Goal: Task Accomplishment & Management: Use online tool/utility

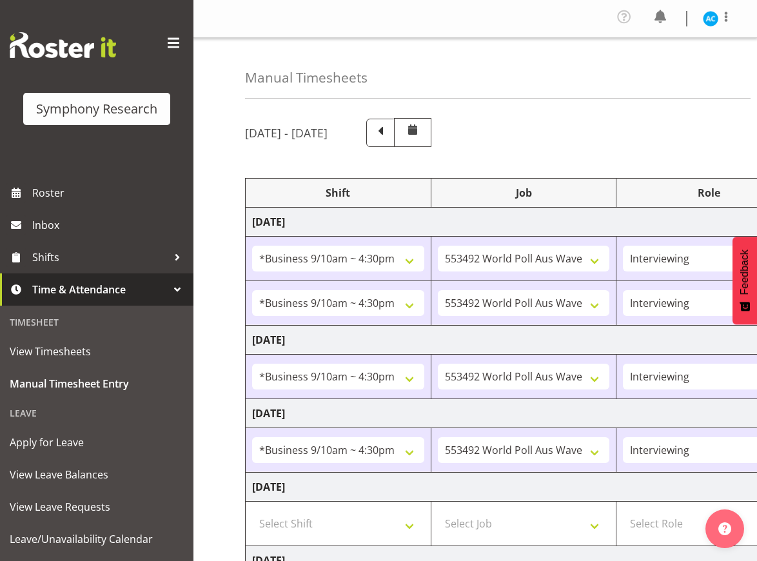
select select "26078"
select select "10499"
select select "47"
select select "26078"
select select "10499"
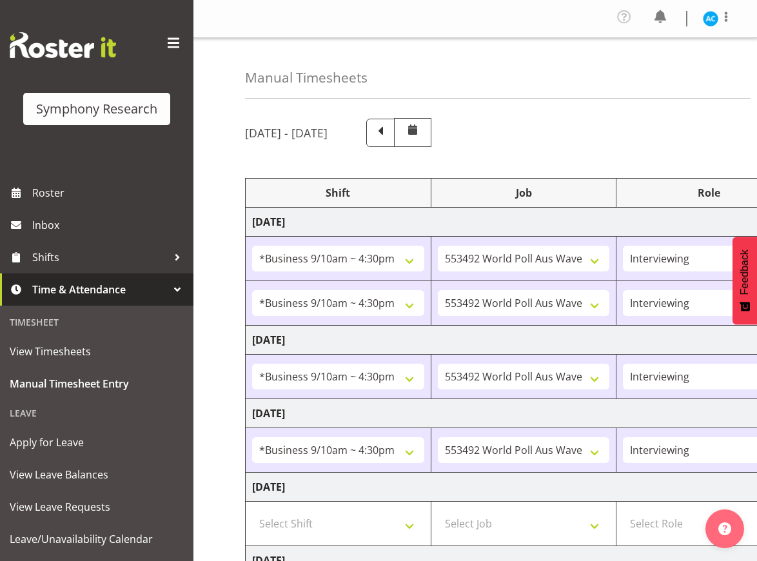
select select "47"
select select "26078"
select select "10499"
select select "47"
select select "26078"
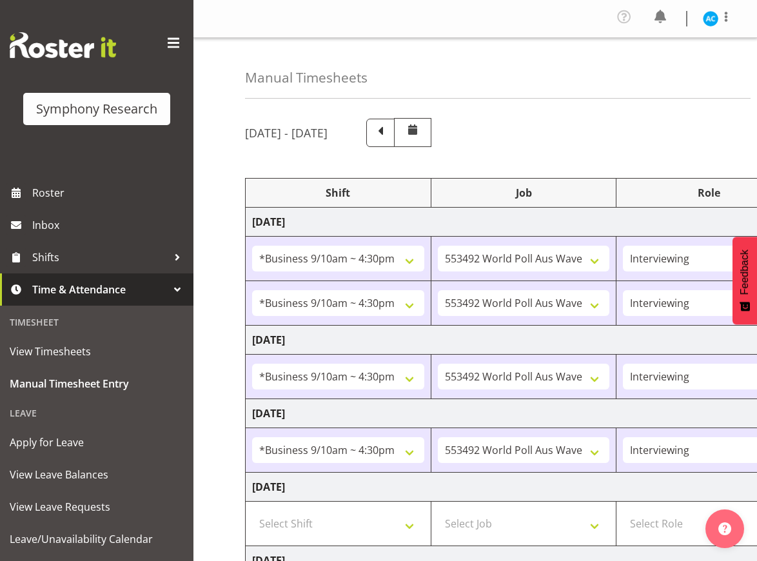
select select "10499"
select select "47"
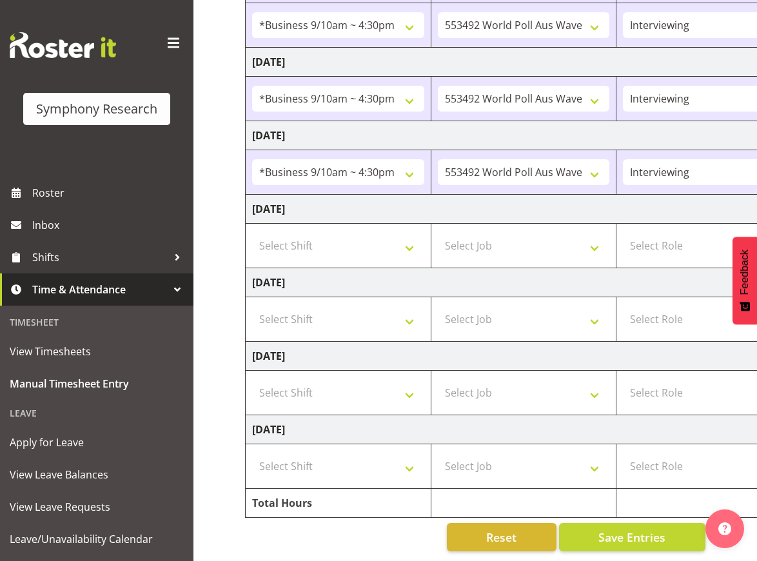
scroll to position [0, 391]
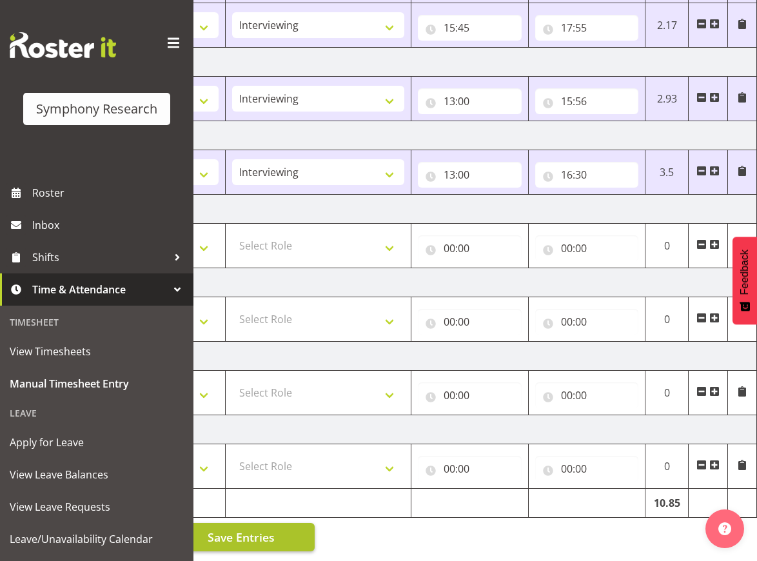
click at [292, 524] on button "Save Entries" at bounding box center [241, 537] width 146 height 28
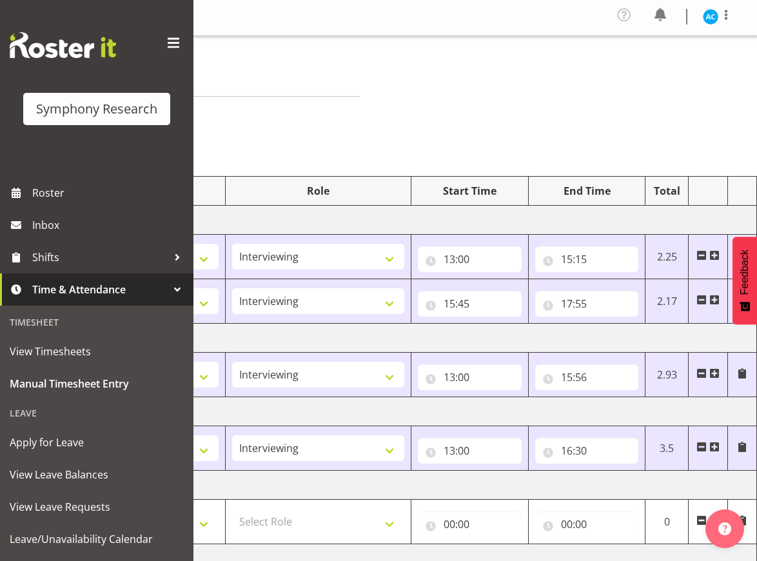
scroll to position [0, 0]
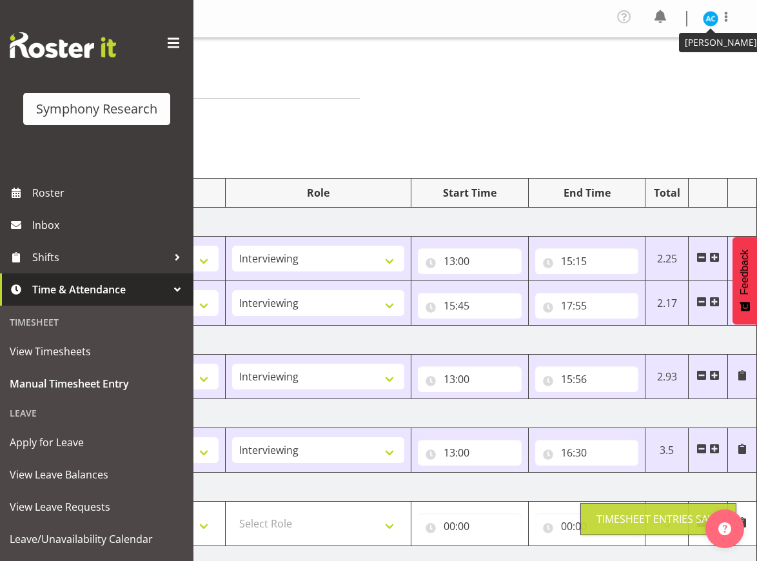
click at [709, 15] on img at bounding box center [710, 18] width 15 height 15
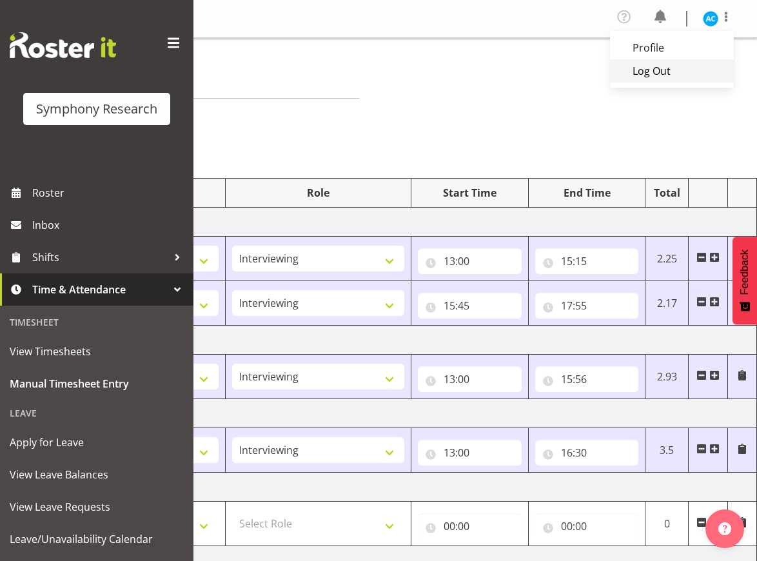
click at [663, 73] on link "Log Out" at bounding box center [672, 70] width 124 height 23
